Goal: Task Accomplishment & Management: Use online tool/utility

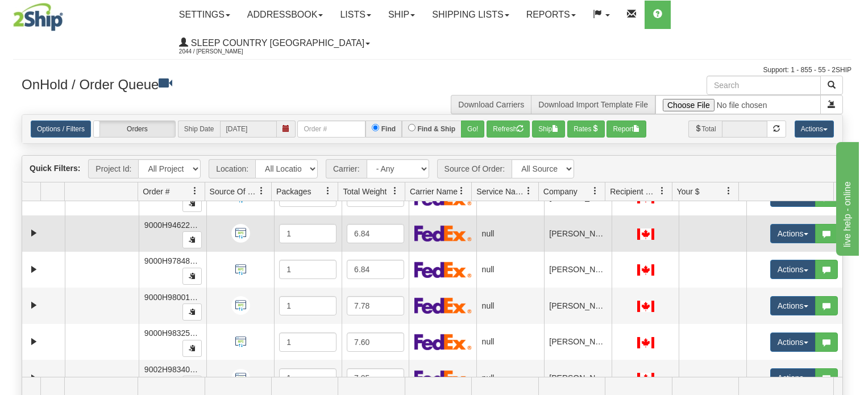
scroll to position [114, 0]
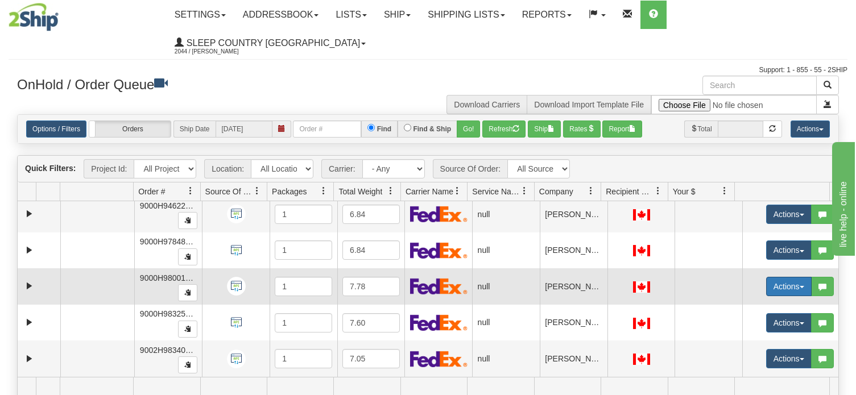
click at [793, 277] on button "Actions" at bounding box center [788, 286] width 45 height 19
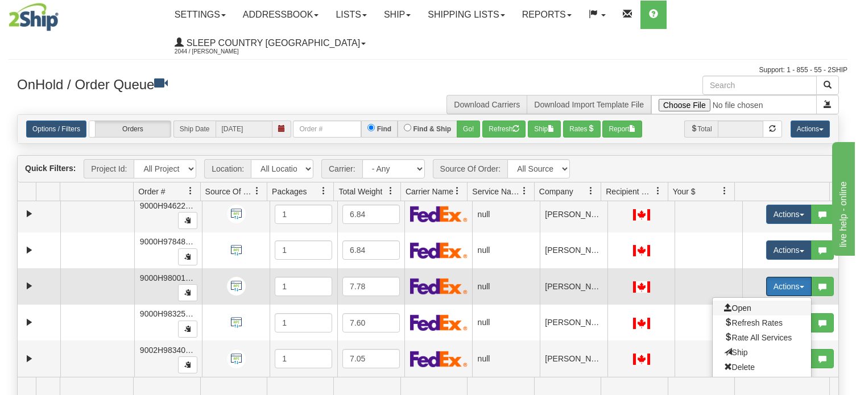
click at [734, 304] on span "Open" at bounding box center [737, 308] width 27 height 9
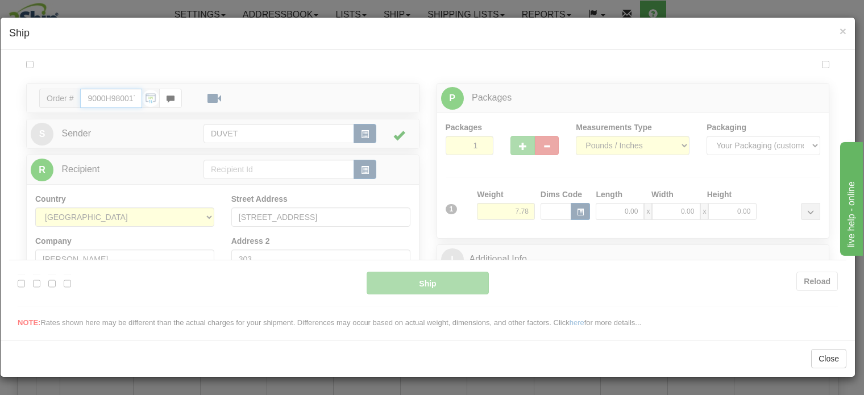
scroll to position [0, 0]
type input "12:50"
type input "16:00"
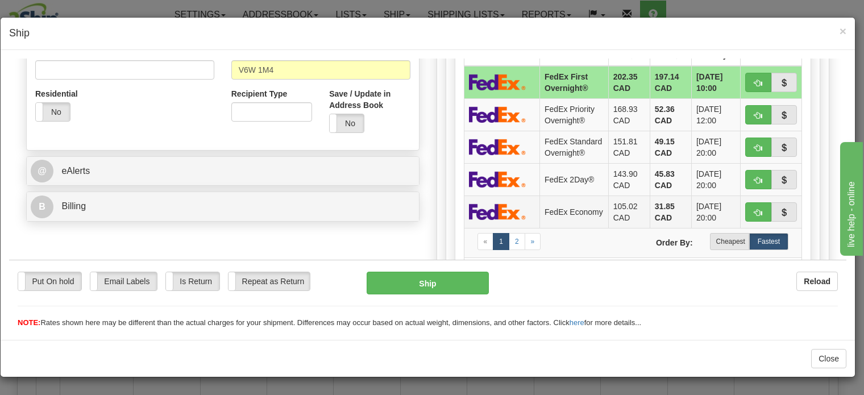
scroll to position [398, 0]
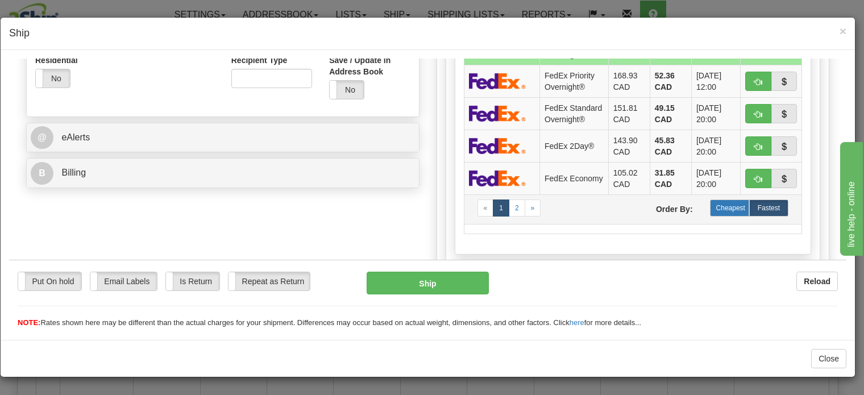
click at [719, 216] on label "Cheapest" at bounding box center [729, 207] width 39 height 17
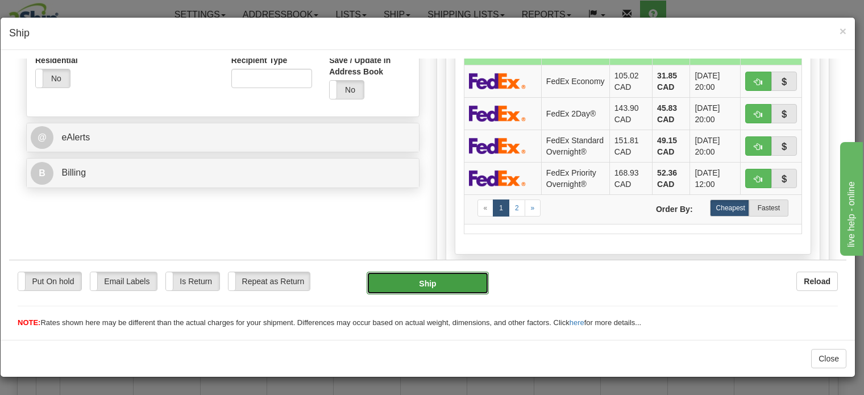
click at [426, 284] on button "Ship" at bounding box center [428, 282] width 123 height 23
type input "92"
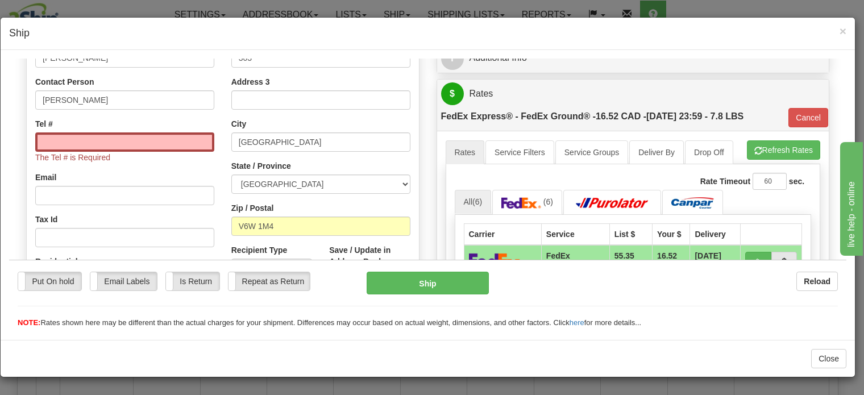
scroll to position [182, 0]
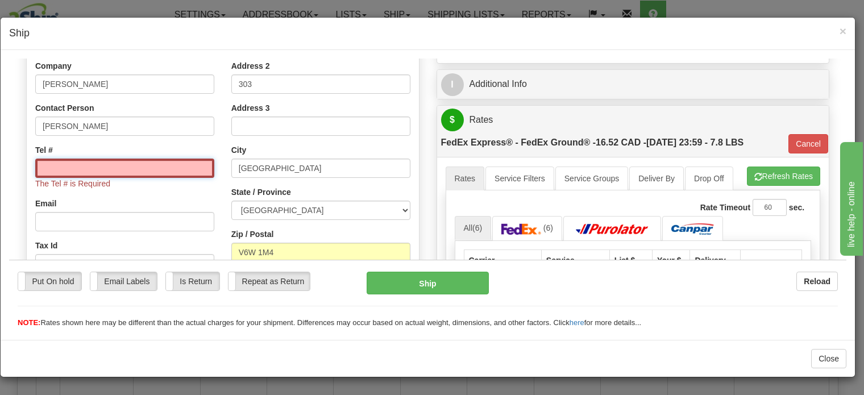
click at [63, 165] on input "Tel #" at bounding box center [124, 167] width 179 height 19
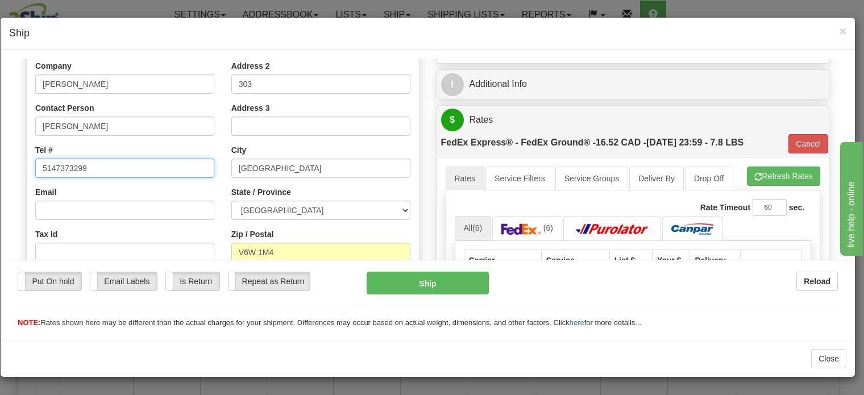
type input "5147373299"
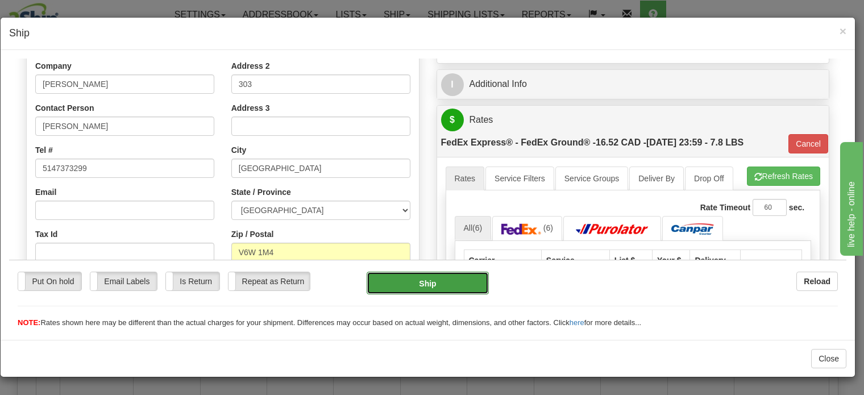
click at [433, 285] on button "Ship" at bounding box center [428, 282] width 123 height 23
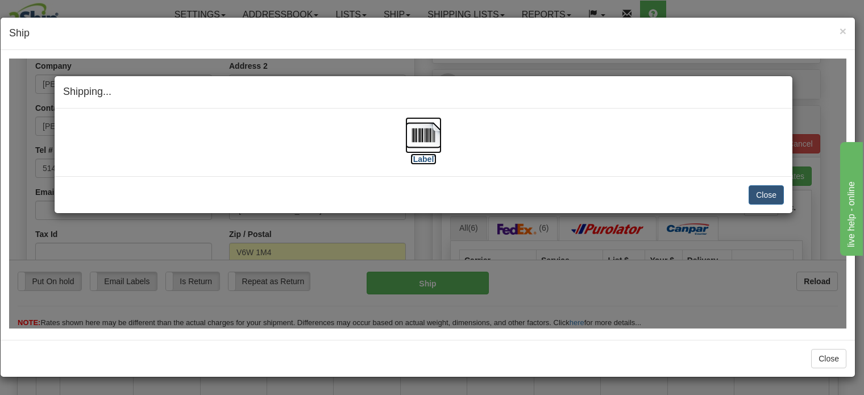
click at [424, 130] on img at bounding box center [423, 135] width 36 height 36
click at [771, 193] on button "Close" at bounding box center [766, 194] width 35 height 19
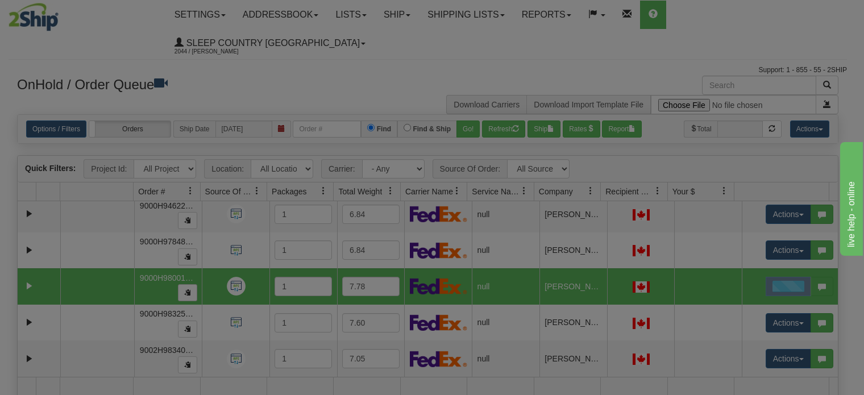
scroll to position [0, 0]
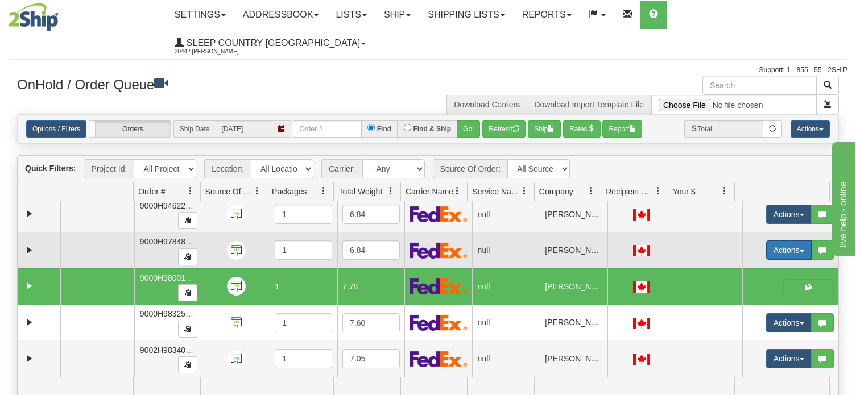
click at [783, 241] on button "Actions" at bounding box center [788, 250] width 45 height 19
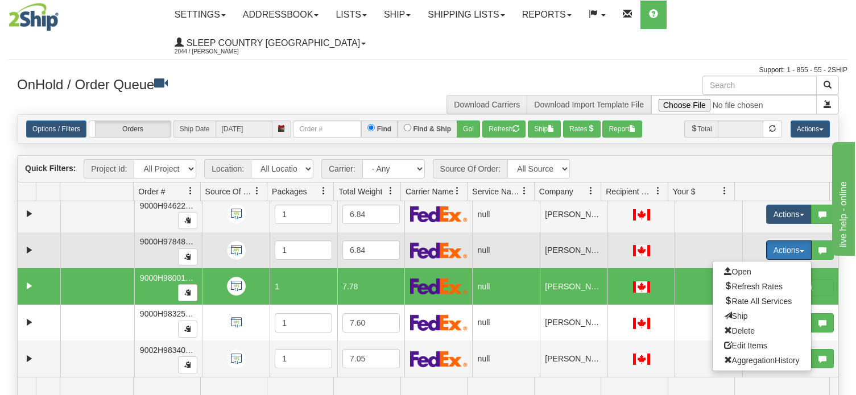
click at [782, 241] on button "Actions" at bounding box center [788, 250] width 45 height 19
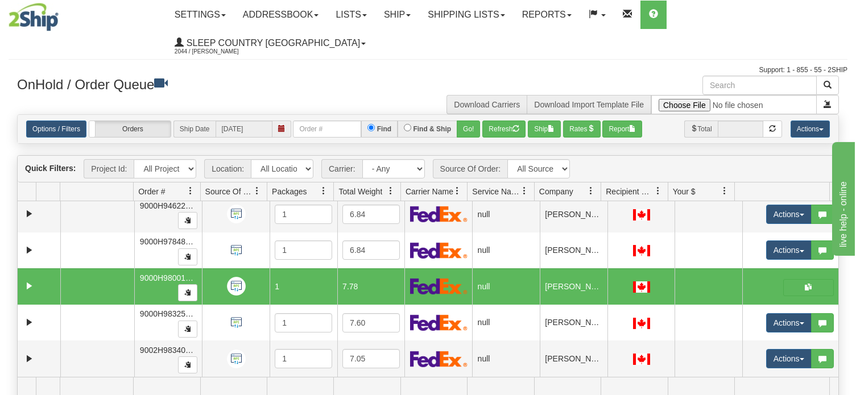
click at [415, 65] on div "Support: 1 - 855 - 55 - 2SHIP" at bounding box center [428, 70] width 839 height 10
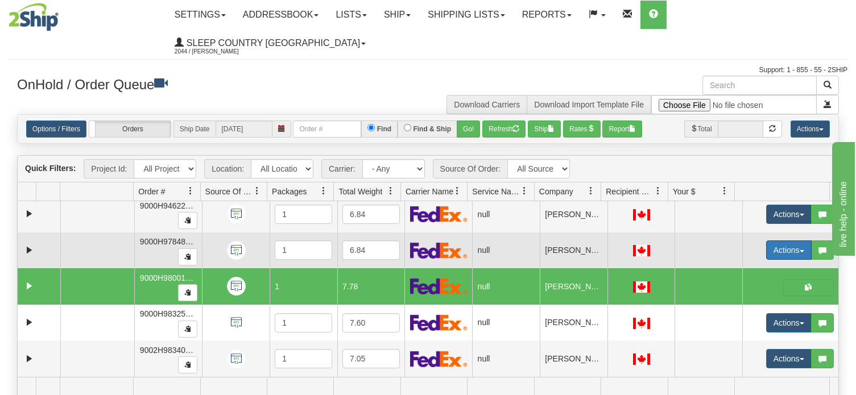
click at [794, 241] on button "Actions" at bounding box center [788, 250] width 45 height 19
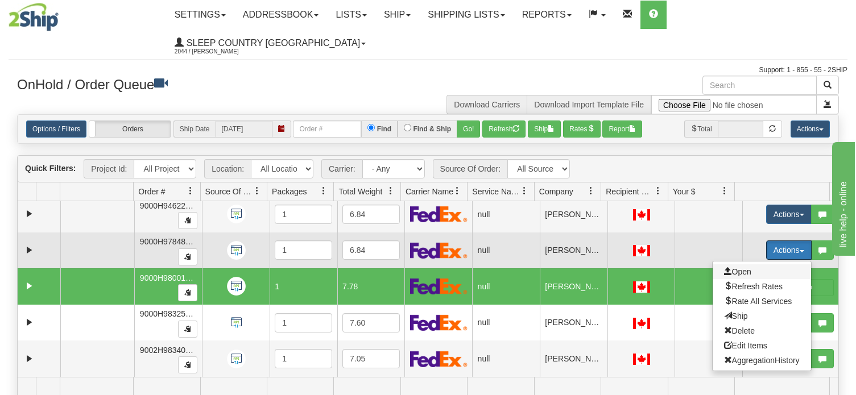
click at [735, 267] on span "Open" at bounding box center [737, 271] width 27 height 9
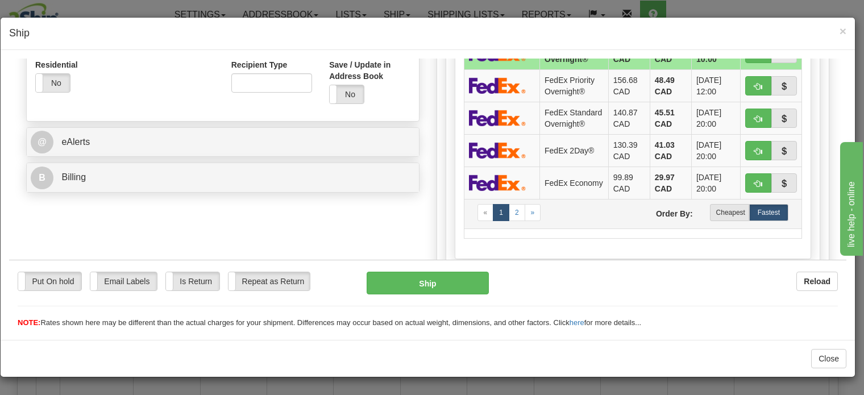
scroll to position [398, 0]
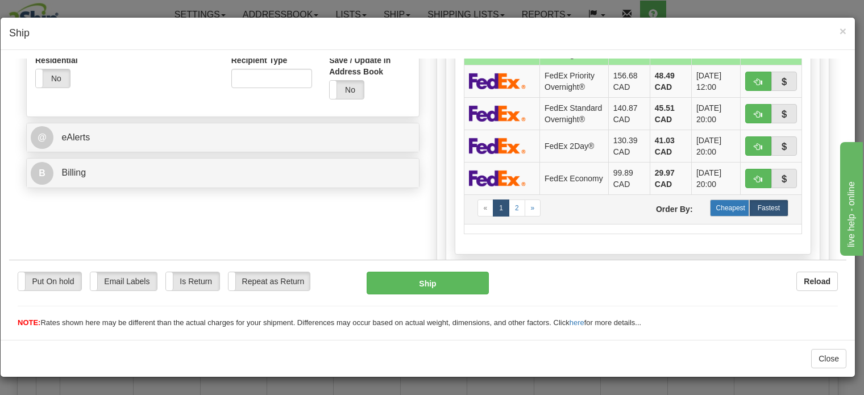
click at [717, 216] on label "Cheapest" at bounding box center [729, 207] width 39 height 17
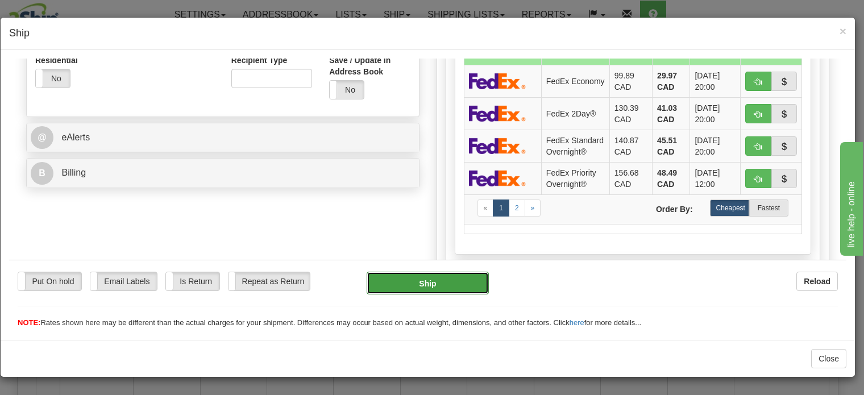
click at [426, 280] on button "Ship" at bounding box center [428, 282] width 123 height 23
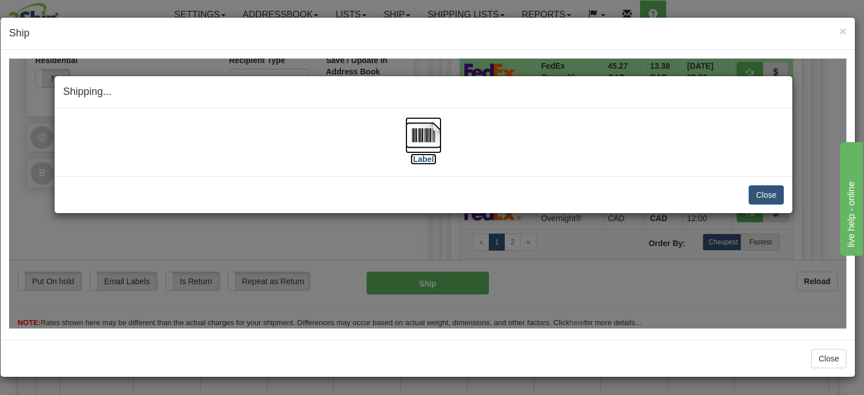
click at [424, 134] on img at bounding box center [423, 135] width 36 height 36
click at [770, 195] on button "Close" at bounding box center [766, 194] width 35 height 19
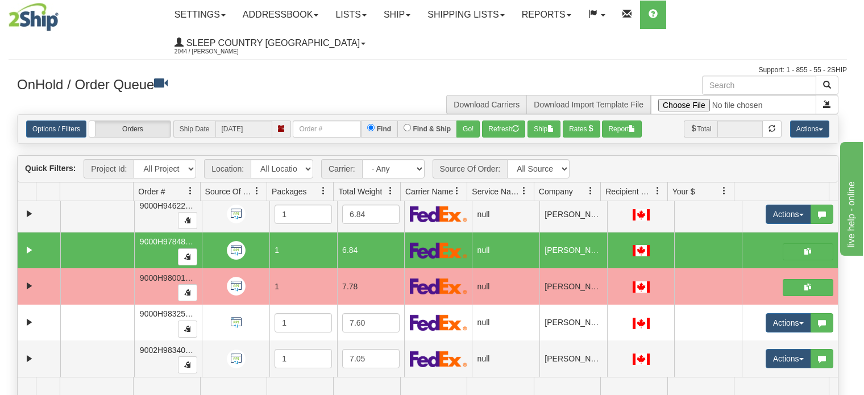
scroll to position [0, 0]
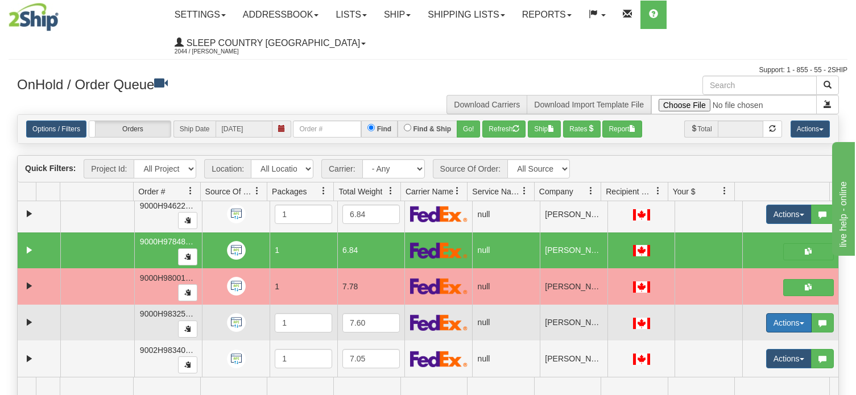
click at [799, 322] on span "button" at bounding box center [801, 323] width 5 height 2
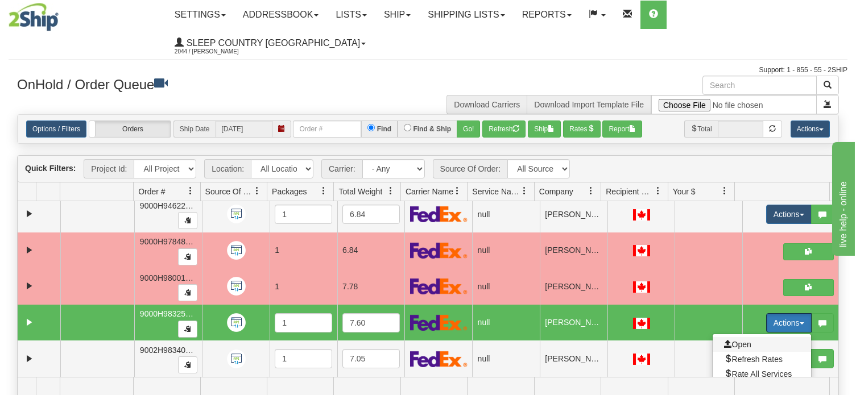
click at [735, 340] on span "Open" at bounding box center [737, 344] width 27 height 9
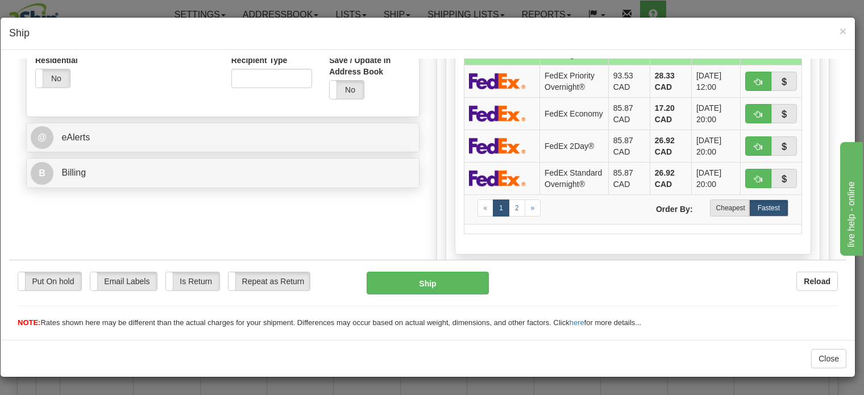
scroll to position [455, 0]
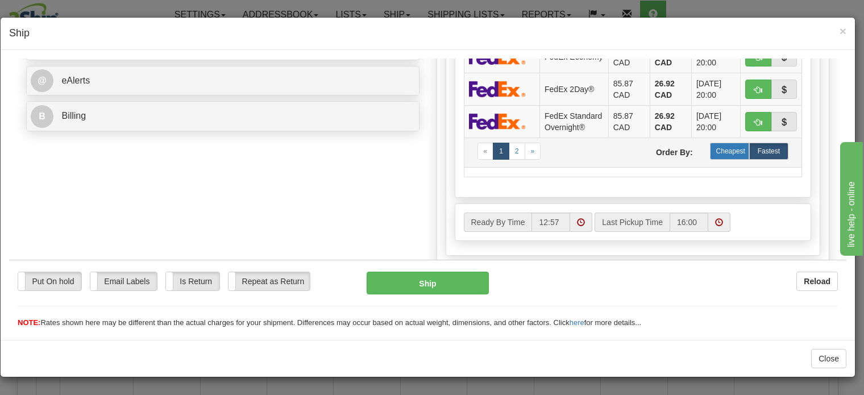
click at [725, 159] on label "Cheapest" at bounding box center [729, 150] width 39 height 17
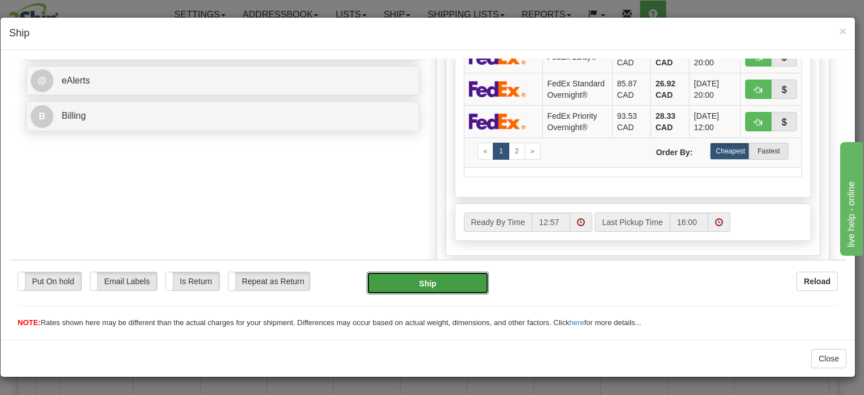
click at [424, 283] on button "Ship" at bounding box center [428, 282] width 123 height 23
type input "92"
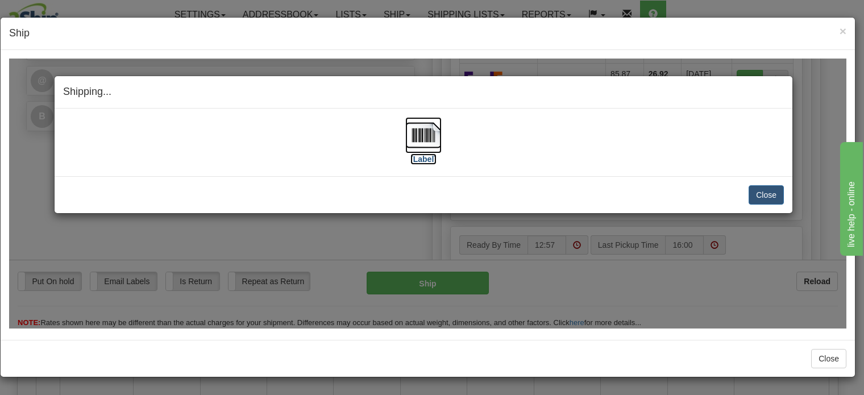
click at [425, 134] on img at bounding box center [423, 135] width 36 height 36
click at [767, 193] on button "Close" at bounding box center [766, 194] width 35 height 19
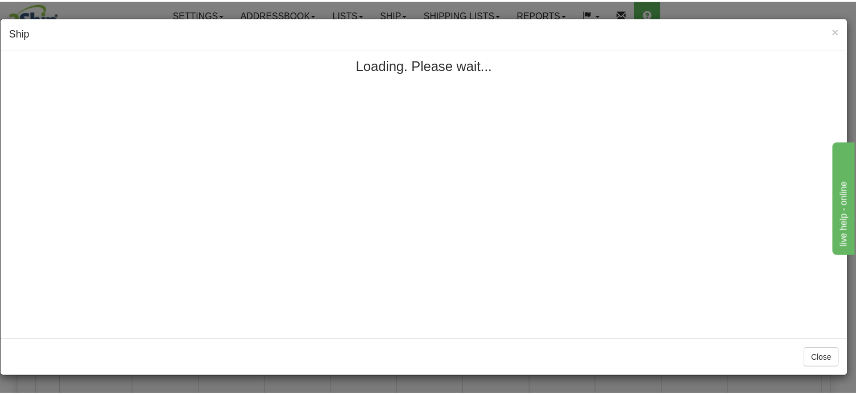
scroll to position [0, 0]
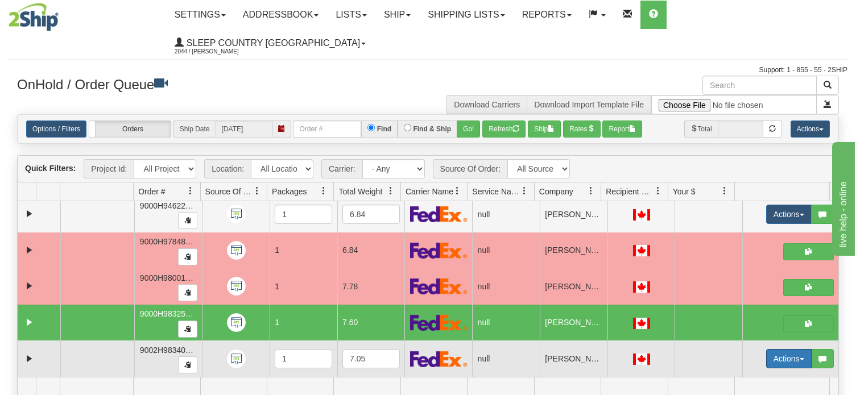
click at [791, 349] on button "Actions" at bounding box center [788, 358] width 45 height 19
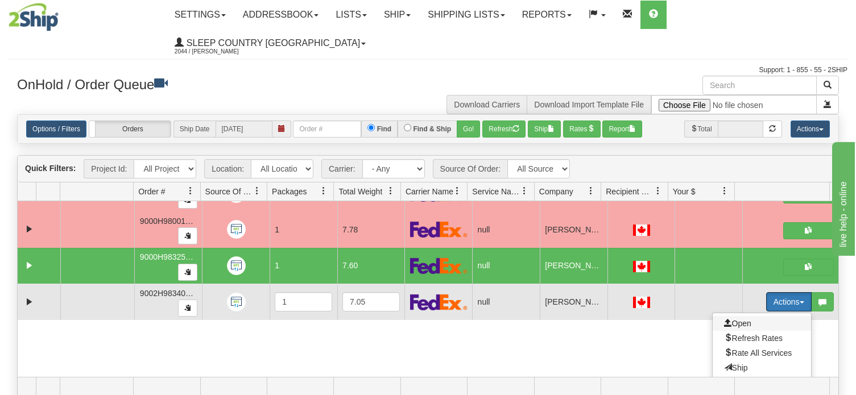
click at [731, 319] on span "Open" at bounding box center [737, 323] width 27 height 9
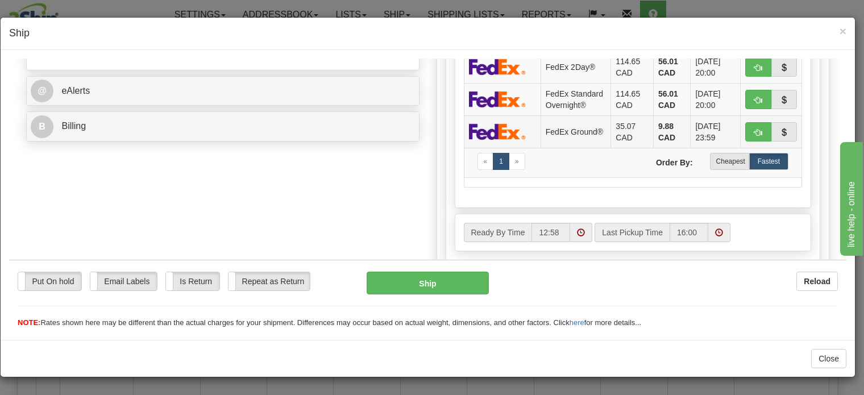
scroll to position [455, 0]
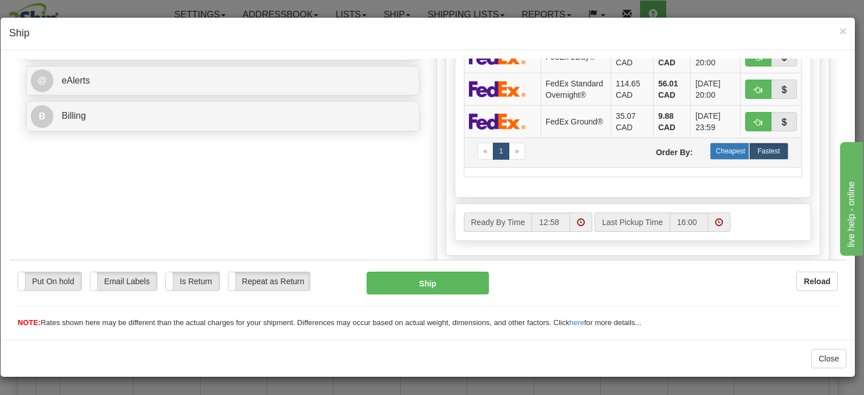
click at [720, 159] on label "Cheapest" at bounding box center [729, 150] width 39 height 17
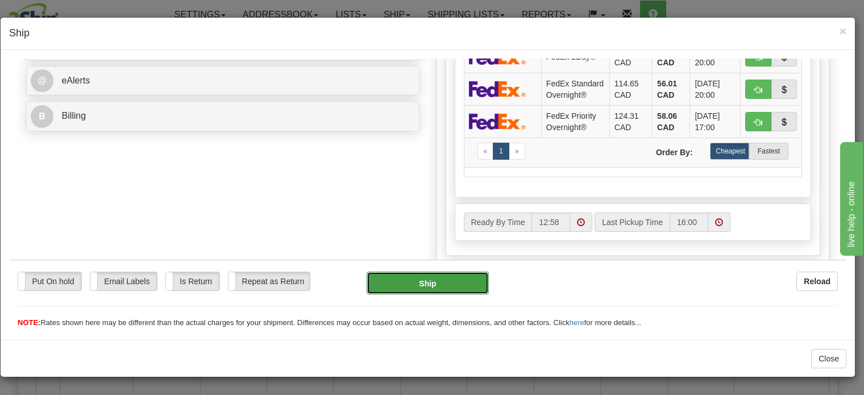
click at [432, 278] on button "Ship" at bounding box center [428, 282] width 123 height 23
type input "92"
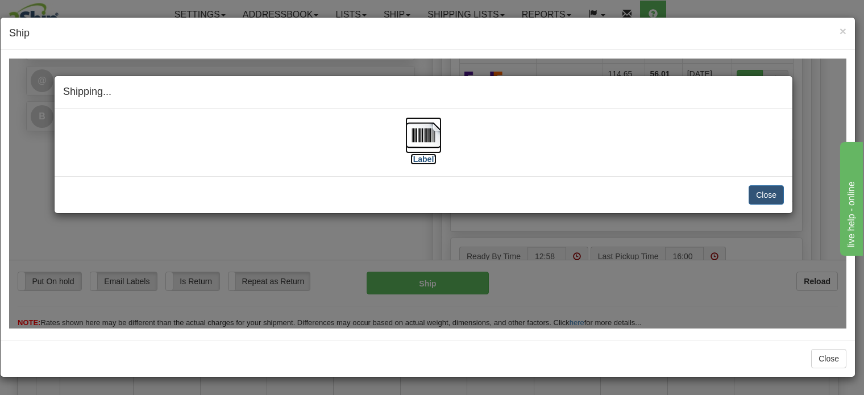
click at [424, 130] on img at bounding box center [423, 135] width 36 height 36
